Goal: Task Accomplishment & Management: Manage account settings

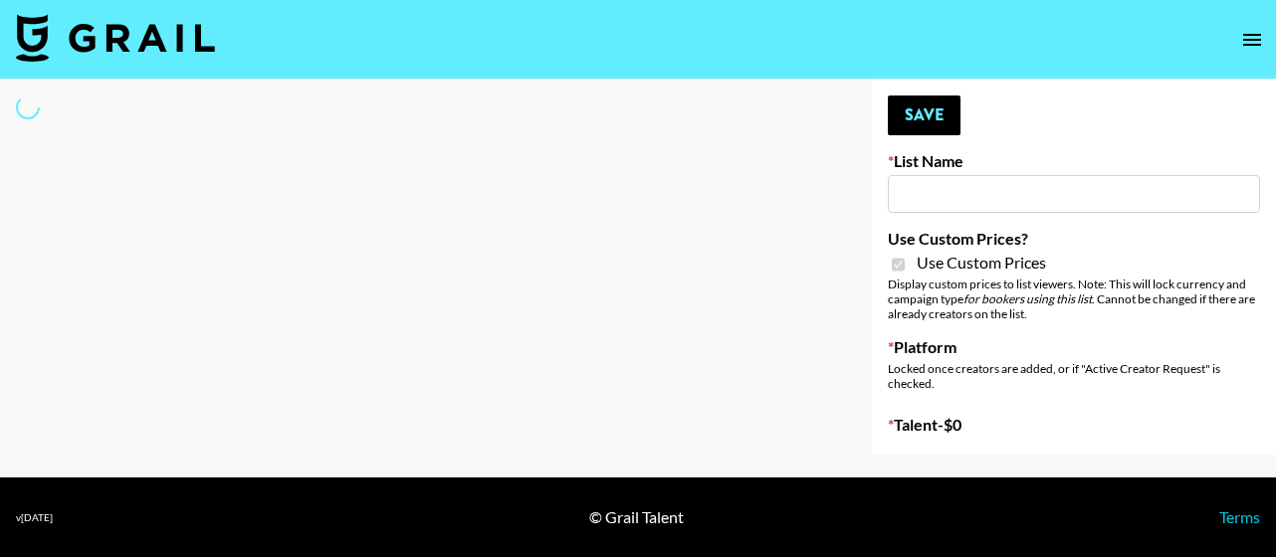
type input "Gfal"
checkbox input "true"
select select "Brand"
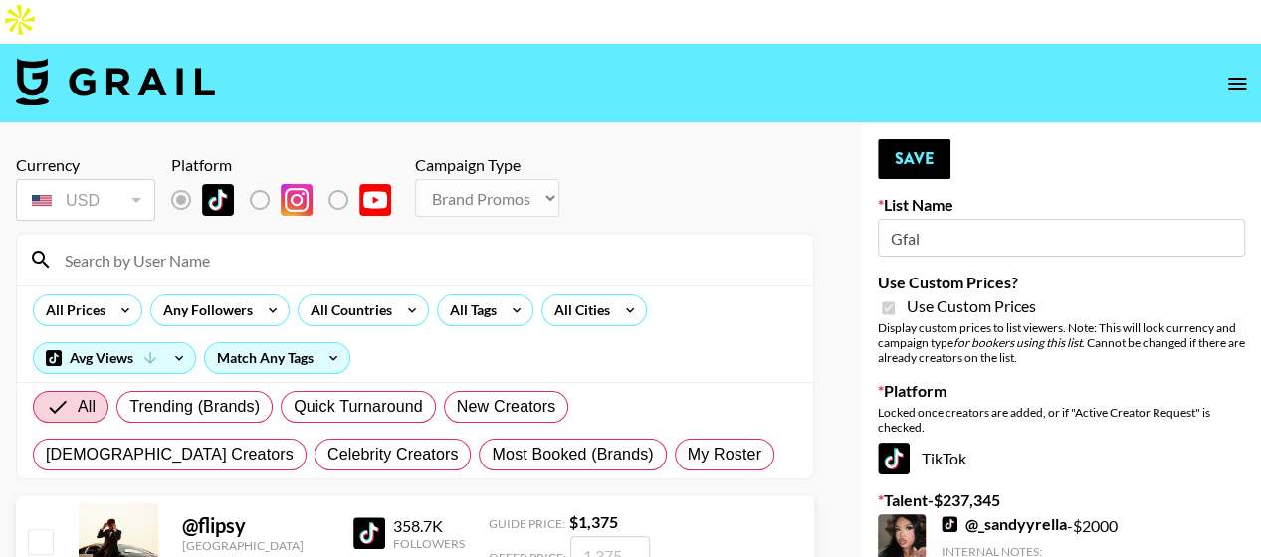
click at [333, 244] on input at bounding box center [427, 260] width 748 height 32
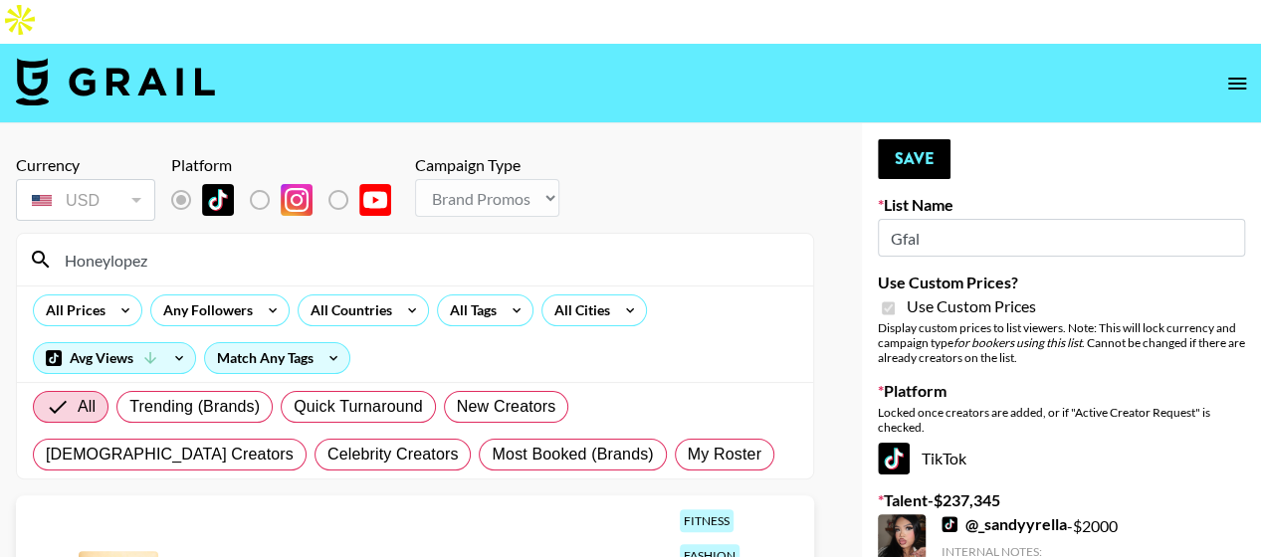
click at [207, 244] on input "Honeylopez" at bounding box center [427, 260] width 748 height 32
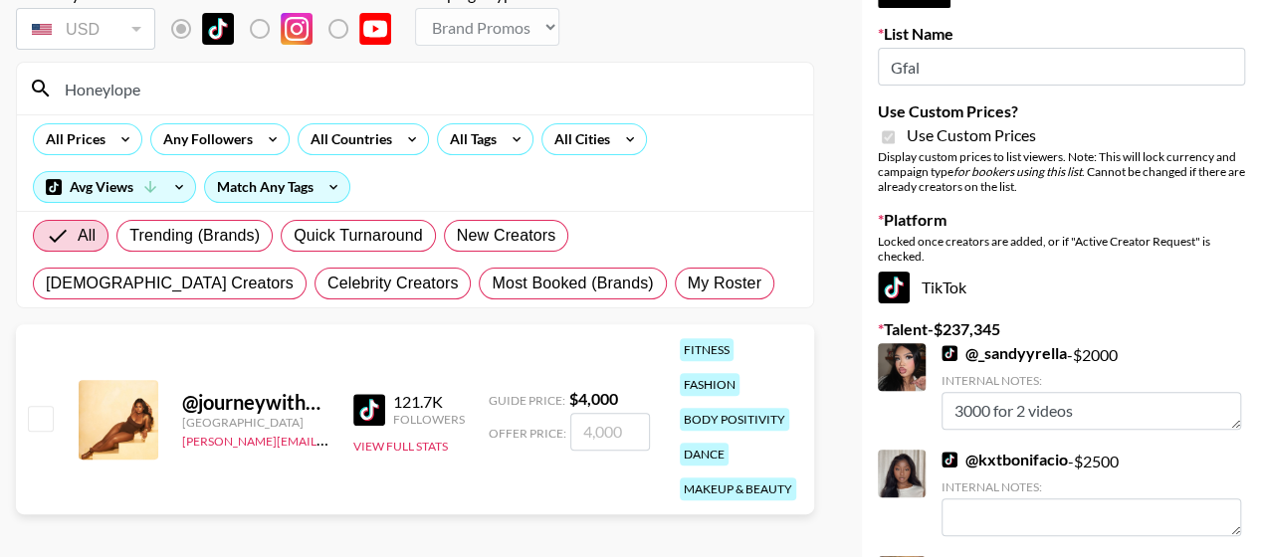
scroll to position [178, 0]
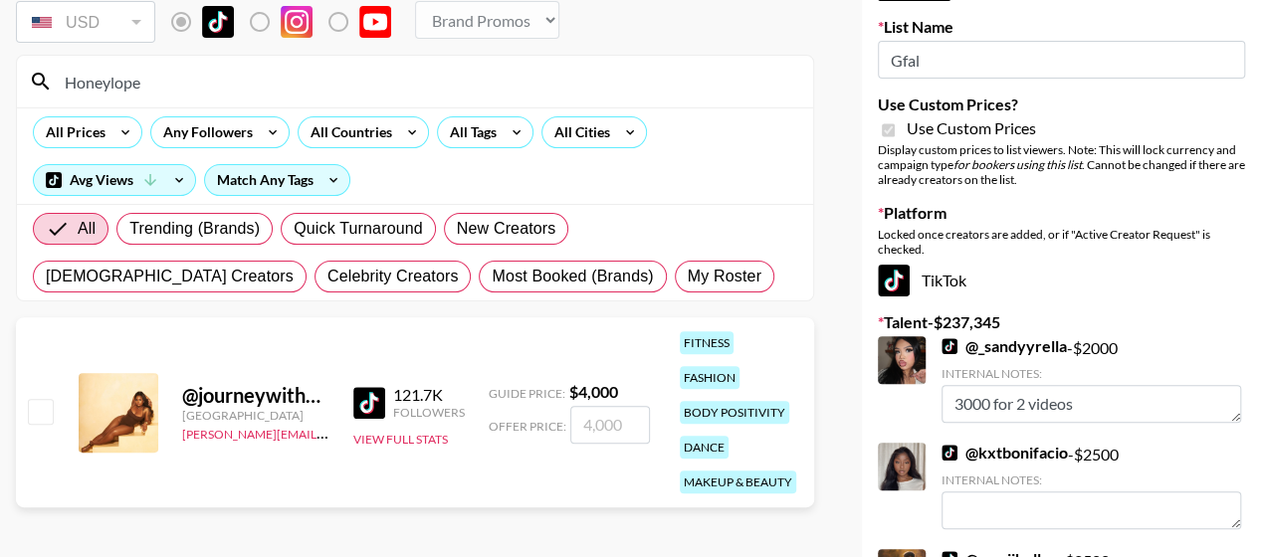
type input "Honeylope"
click at [579, 406] on input "number" at bounding box center [610, 425] width 80 height 38
checkbox input "true"
type input "3"
checkbox input "false"
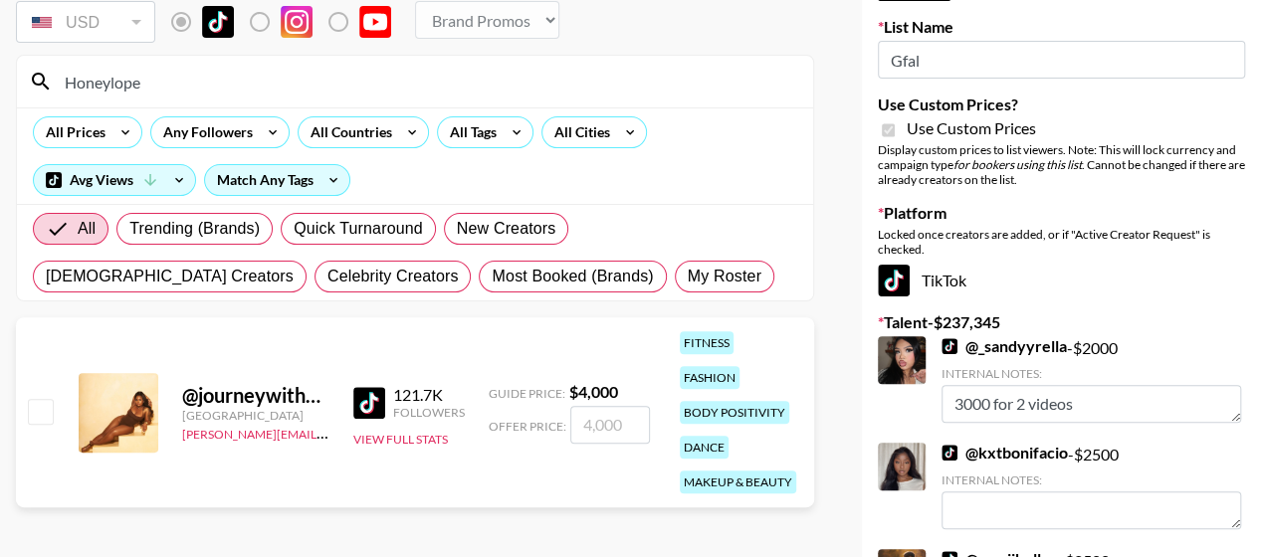
checkbox input "true"
type input "6000"
click at [259, 66] on input "Honeylope" at bounding box center [427, 82] width 748 height 32
type input "H"
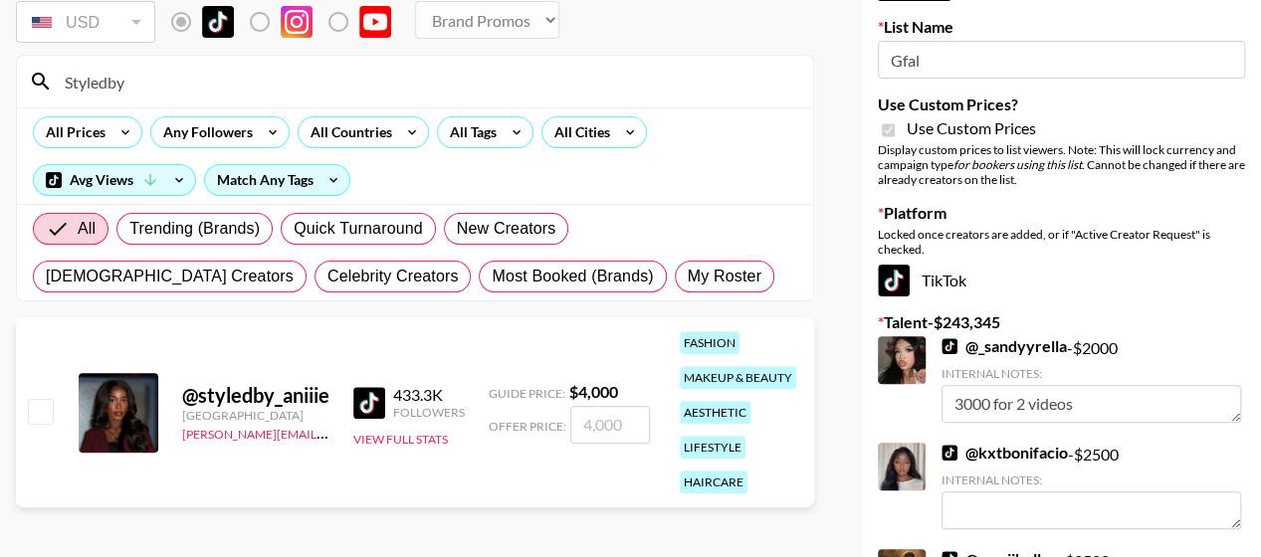
type input "Styledby"
click at [592, 406] on input "number" at bounding box center [610, 425] width 80 height 38
type input "8"
checkbox input "true"
type input "8000"
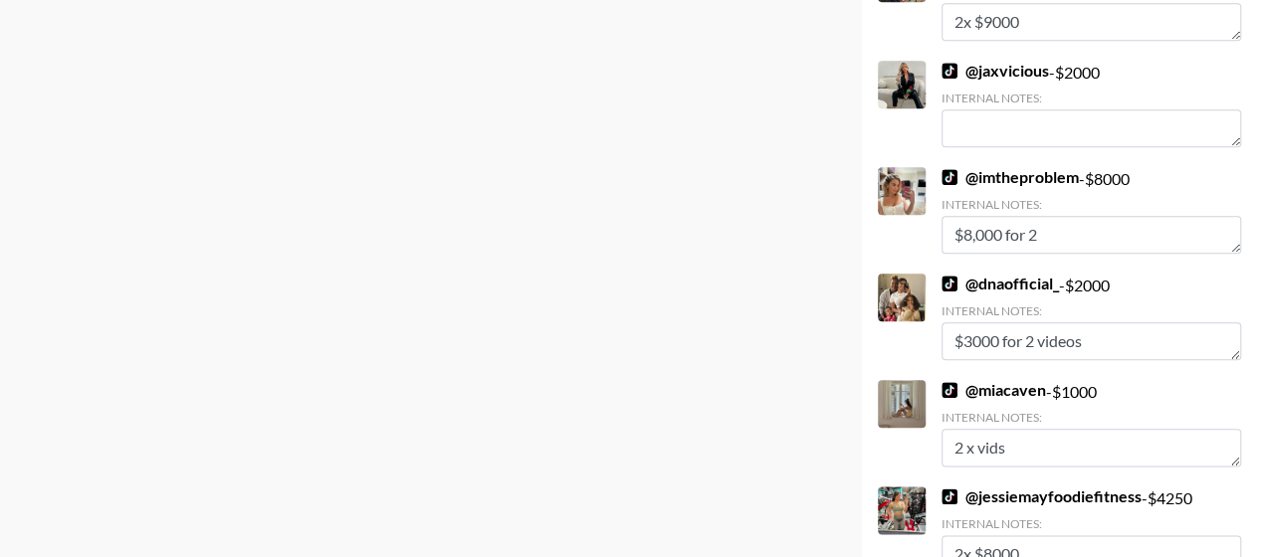
scroll to position [0, 0]
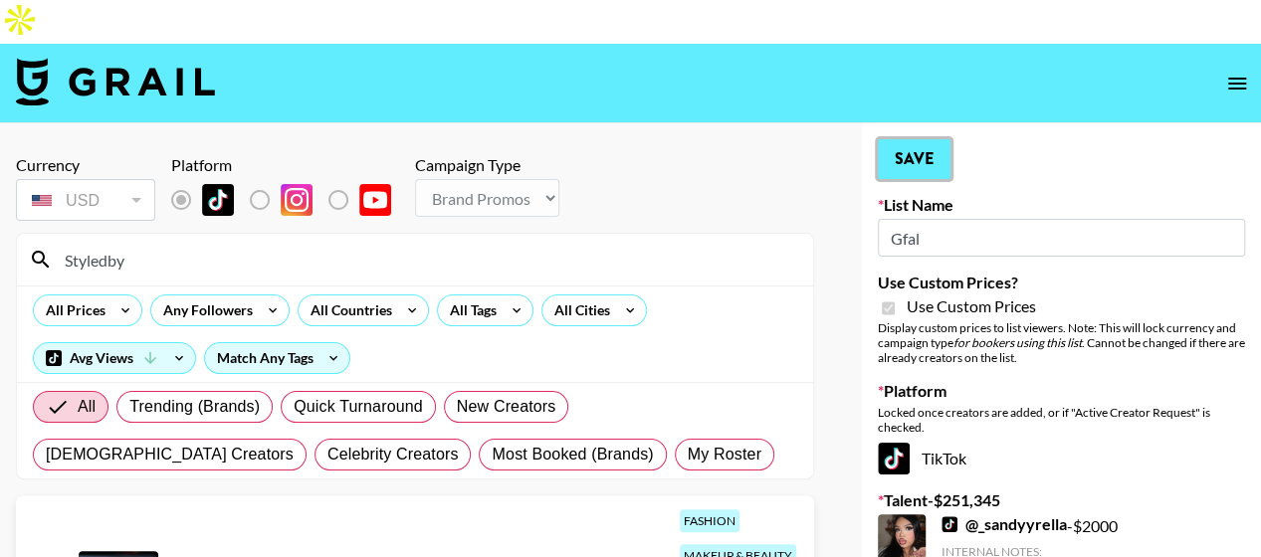
click at [927, 139] on button "Save" at bounding box center [914, 159] width 73 height 40
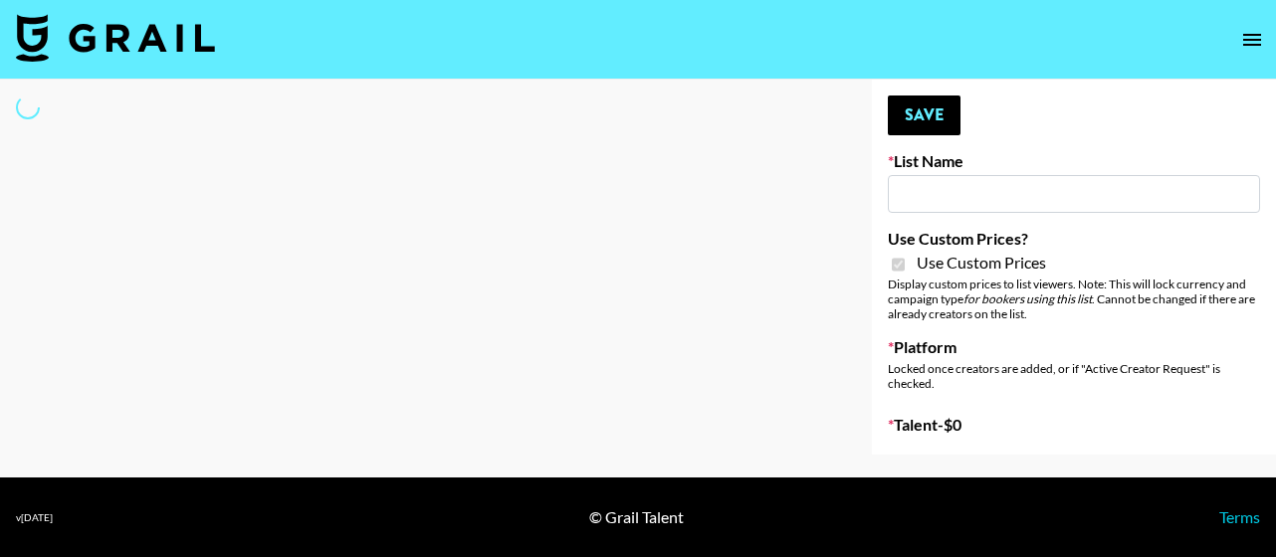
type input "Hume IG (19th Aug)"
checkbox input "true"
select select "Brand"
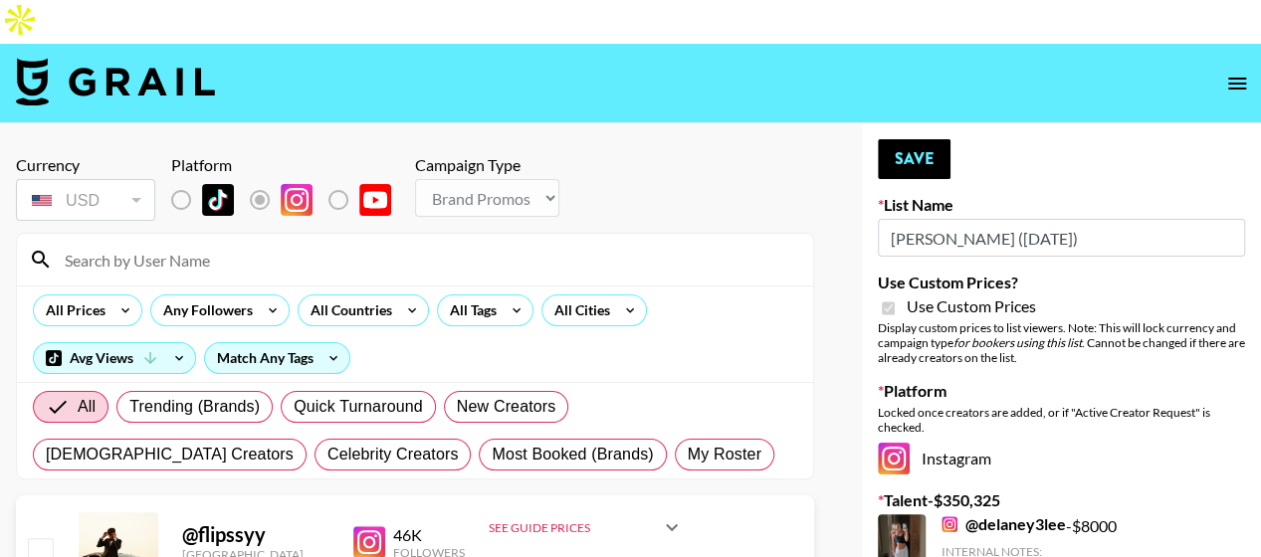
click at [251, 244] on input at bounding box center [427, 260] width 748 height 32
type input "h"
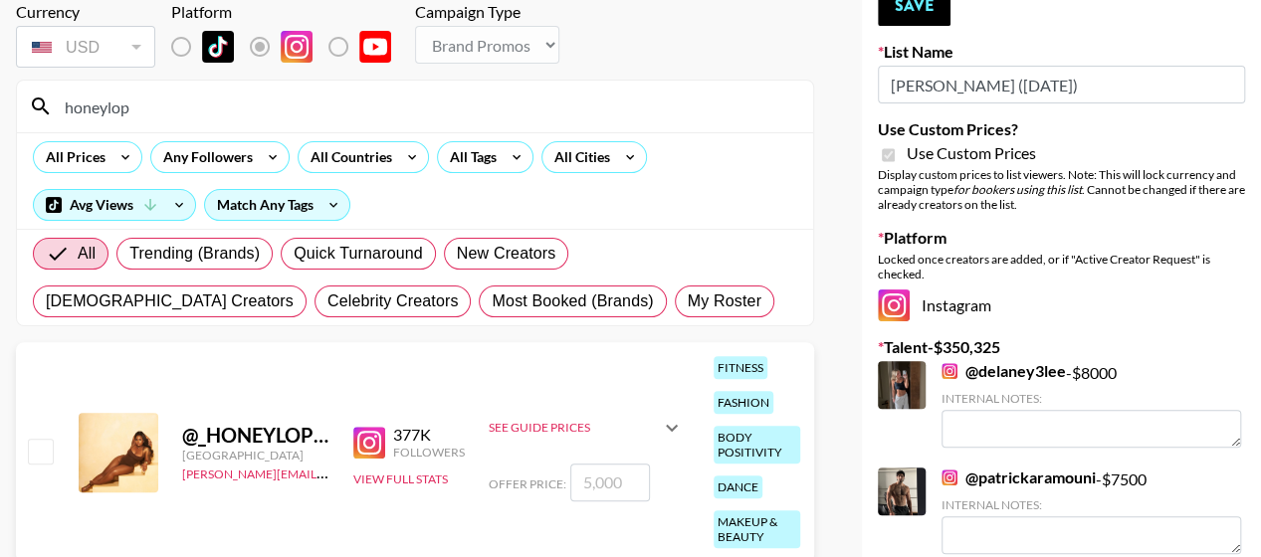
scroll to position [153, 0]
type input "honeylop"
click at [44, 439] on input "checkbox" at bounding box center [40, 451] width 24 height 24
checkbox input "true"
type input "5000"
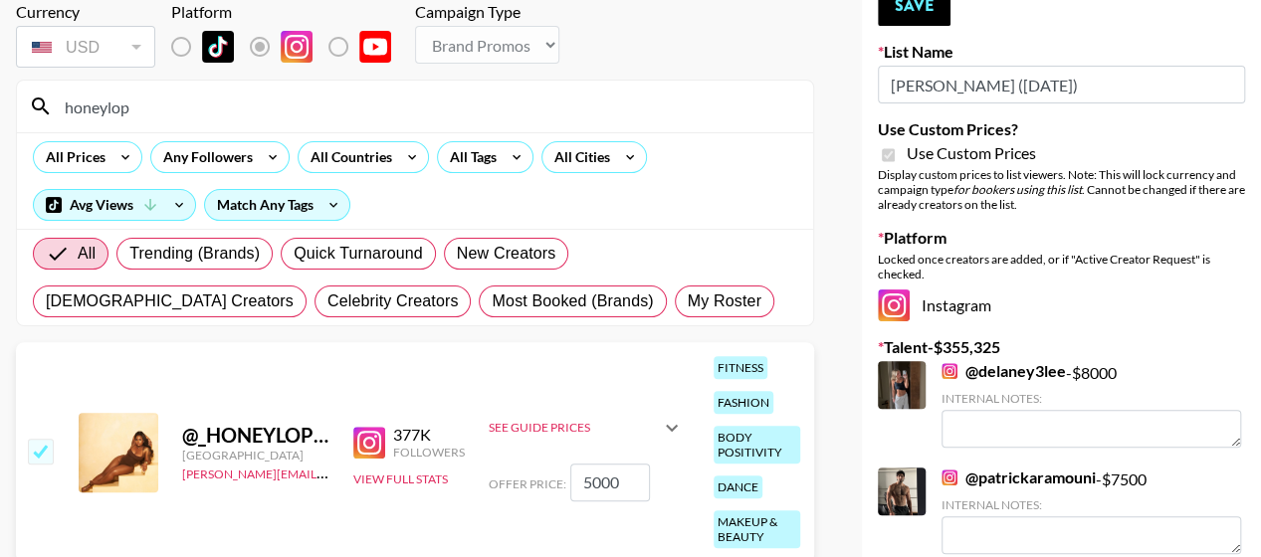
click at [252, 91] on input "honeylop" at bounding box center [427, 107] width 748 height 32
type input "h"
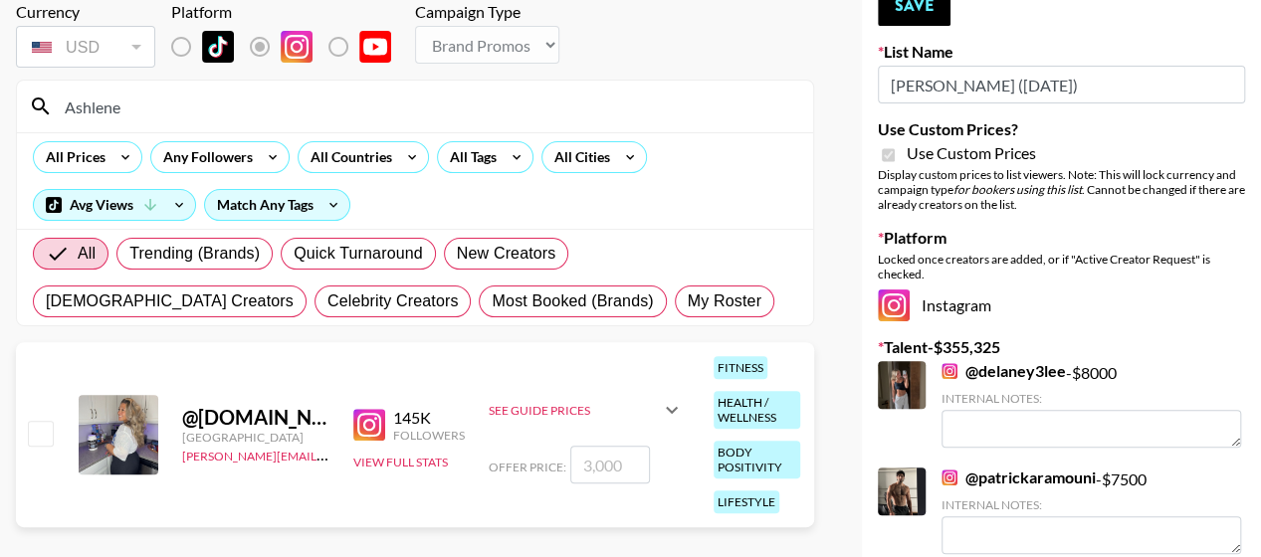
type input "Ashlene"
click at [40, 421] on input "checkbox" at bounding box center [40, 433] width 24 height 24
checkbox input "true"
type input "3000"
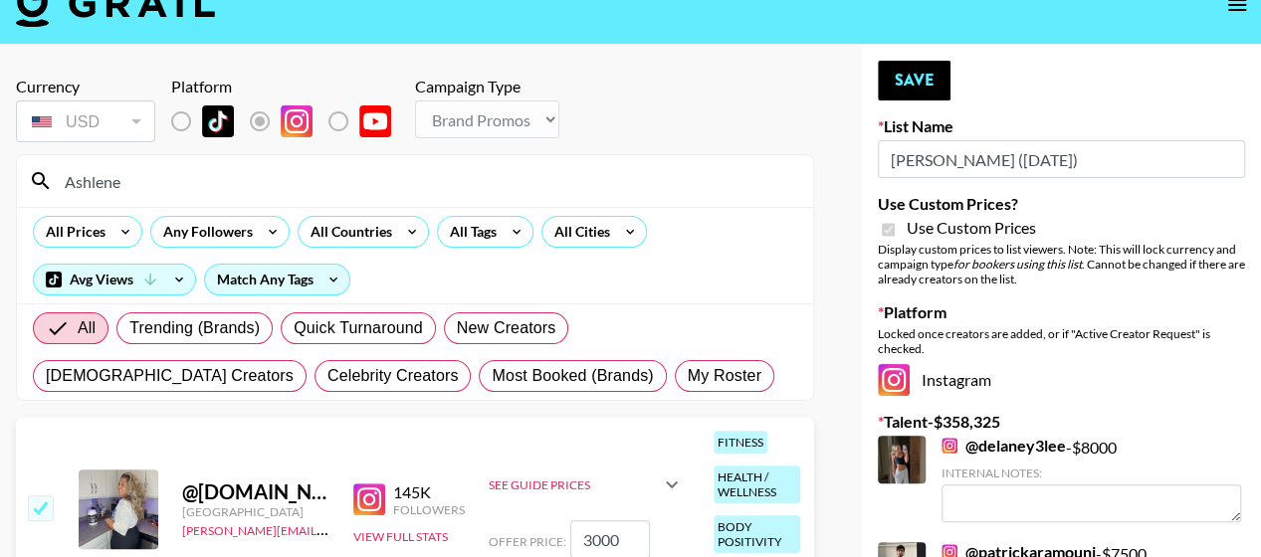
scroll to position [0, 0]
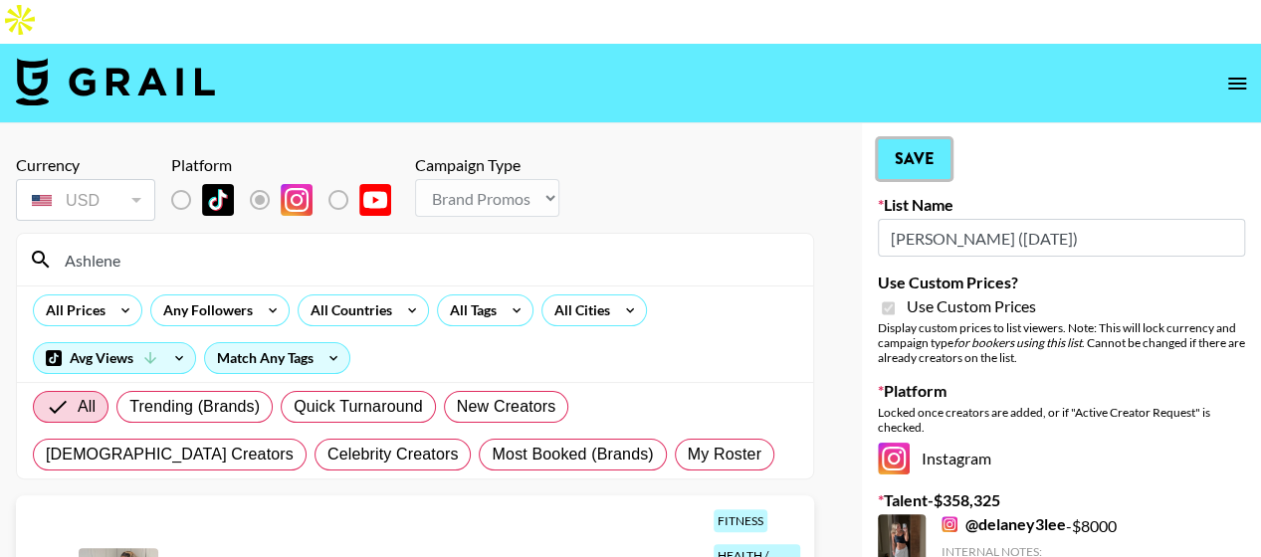
click at [894, 139] on button "Save" at bounding box center [914, 159] width 73 height 40
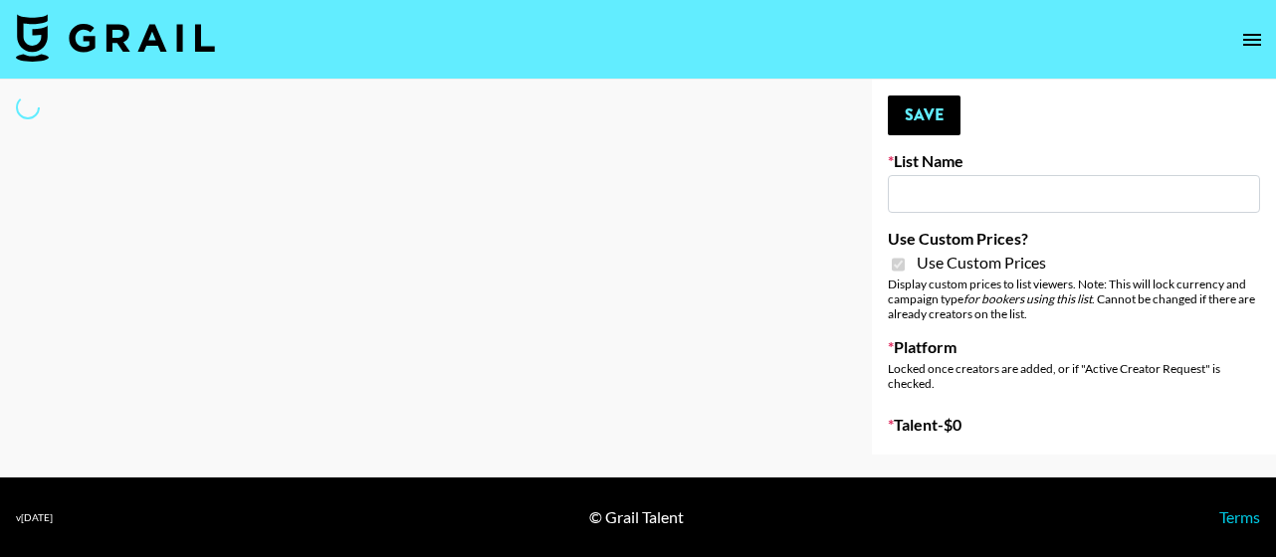
type input "Liquid Brands ([DATE])"
checkbox input "true"
select select "Brand"
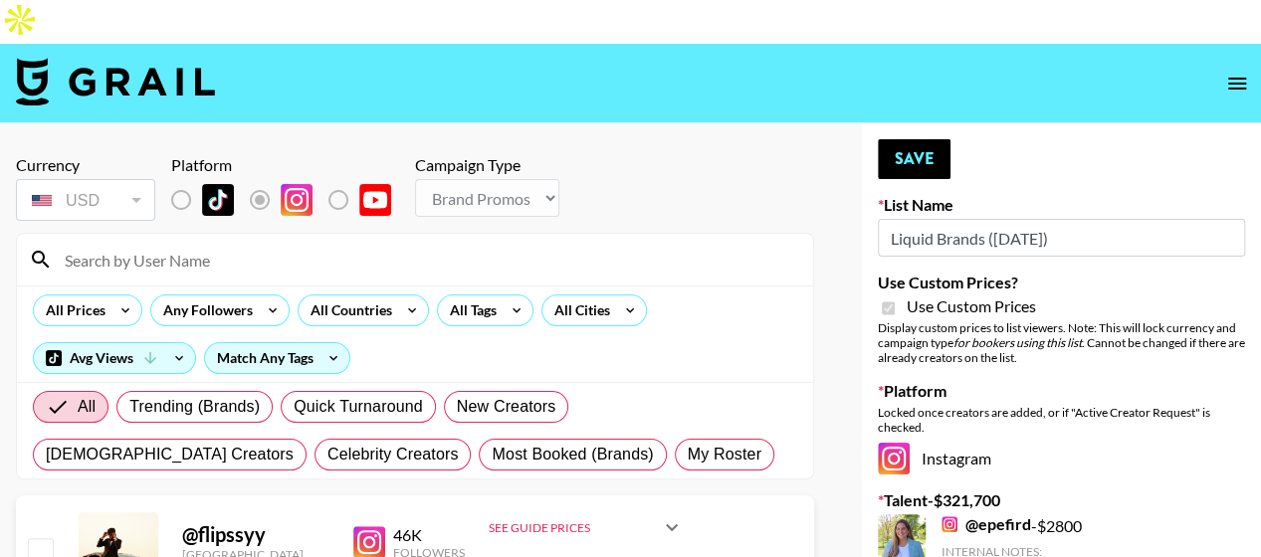
click at [417, 244] on input at bounding box center [427, 260] width 748 height 32
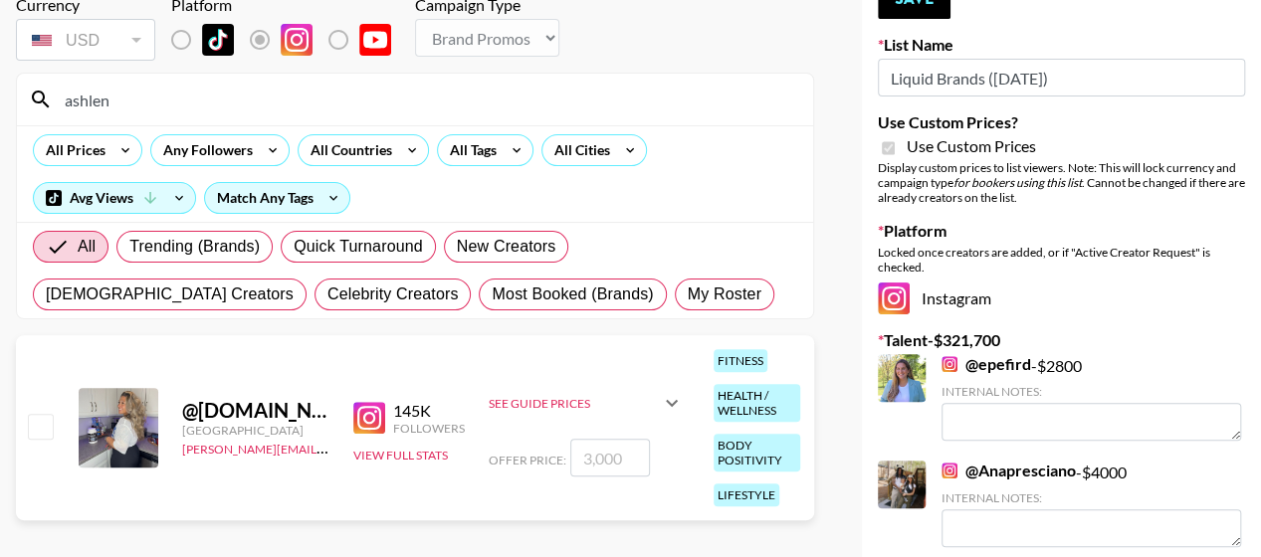
scroll to position [163, 0]
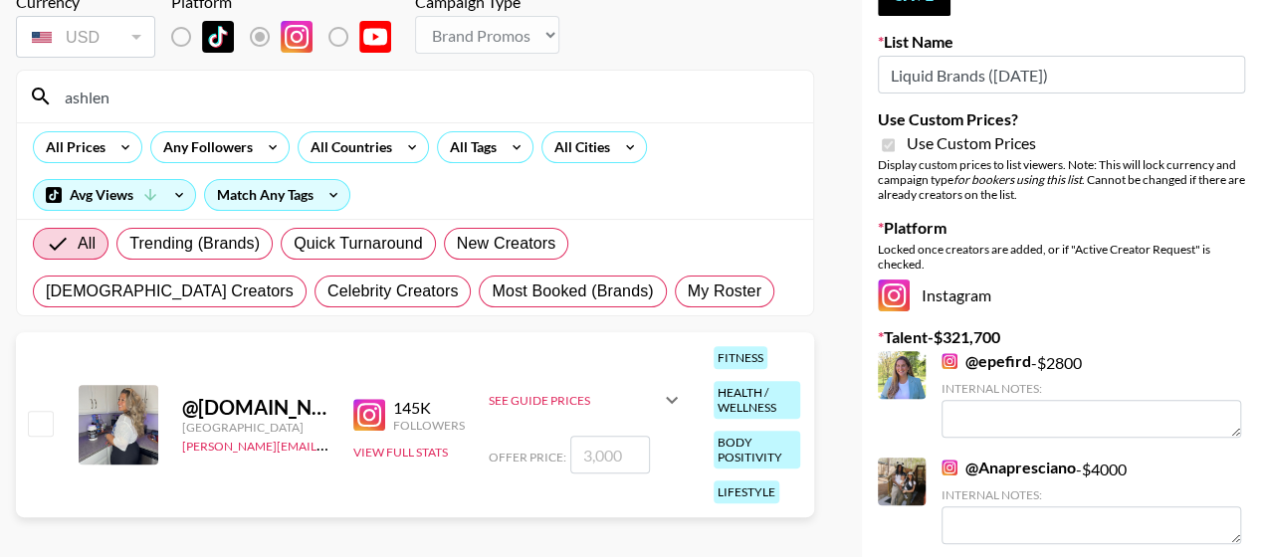
type input "ashlen"
click at [35, 411] on input "checkbox" at bounding box center [40, 423] width 24 height 24
checkbox input "true"
type input "3000"
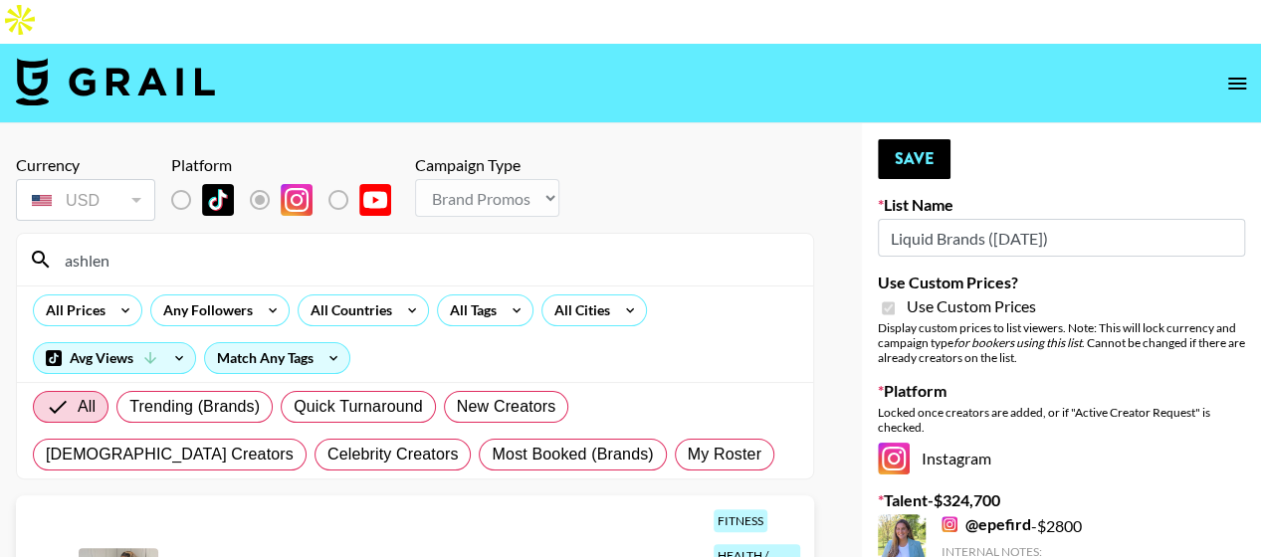
scroll to position [8, 0]
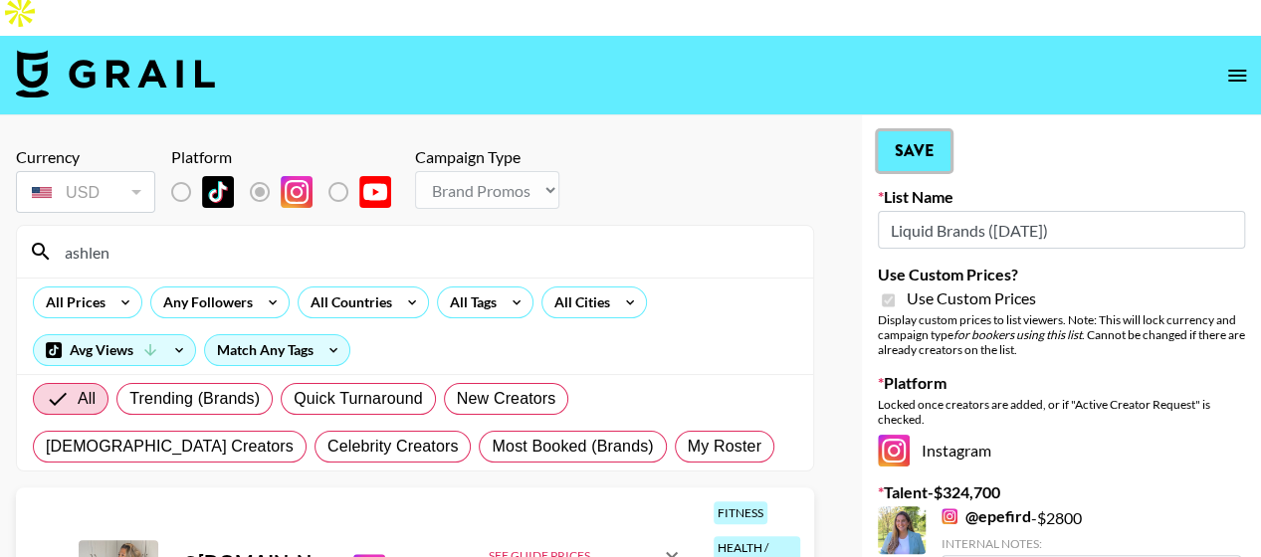
click at [919, 131] on button "Save" at bounding box center [914, 151] width 73 height 40
